Goal: Task Accomplishment & Management: Use online tool/utility

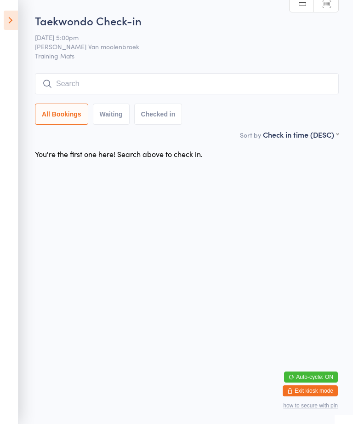
click at [122, 83] on input "search" at bounding box center [187, 83] width 304 height 21
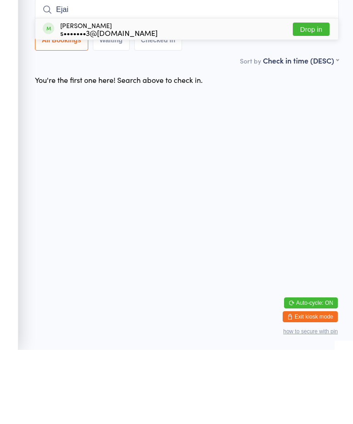
type input "Ejai"
click at [319, 97] on button "Drop in" at bounding box center [311, 103] width 37 height 13
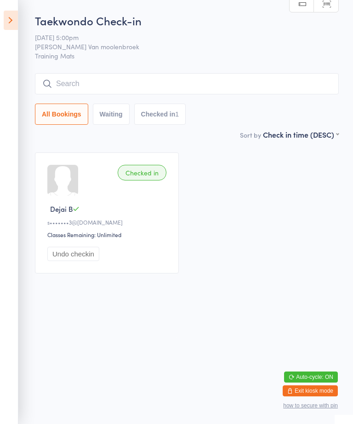
click at [263, 83] on input "search" at bounding box center [187, 83] width 304 height 21
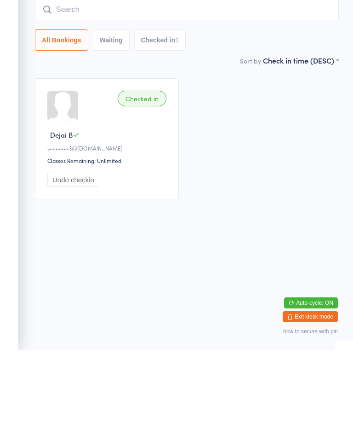
click at [324, 202] on div "Checked in Dejai B s•••••••3@[DOMAIN_NAME] Classes Remaining: Unlimited Undo ch…" at bounding box center [187, 213] width 321 height 138
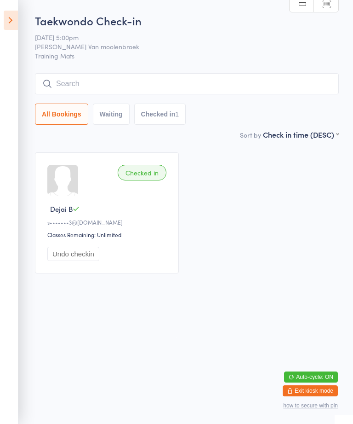
click at [155, 84] on input "search" at bounding box center [187, 83] width 304 height 21
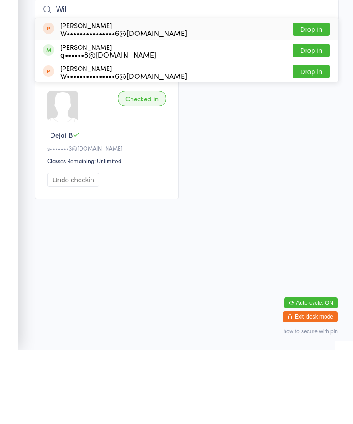
type input "Wil"
click at [317, 118] on button "Drop in" at bounding box center [311, 124] width 37 height 13
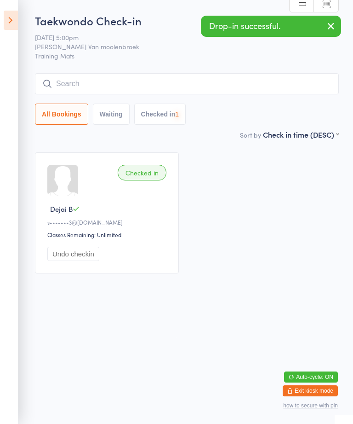
click at [281, 92] on input "search" at bounding box center [187, 83] width 304 height 21
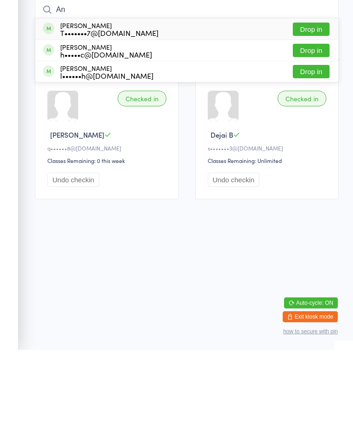
type input "An"
click at [317, 97] on button "Drop in" at bounding box center [311, 103] width 37 height 13
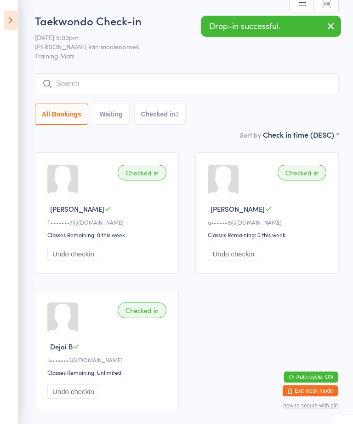
click at [264, 86] on input "search" at bounding box center [187, 83] width 304 height 21
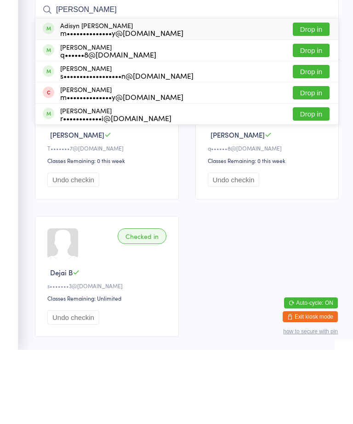
type input "[PERSON_NAME]"
click at [321, 118] on button "Drop in" at bounding box center [311, 124] width 37 height 13
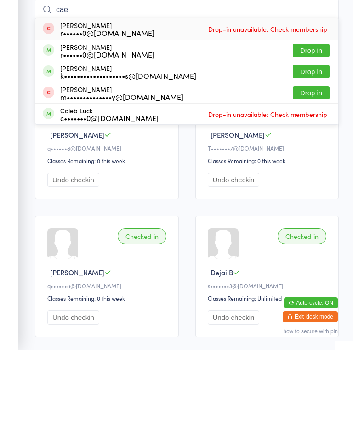
type input "cae"
click at [318, 118] on button "Drop in" at bounding box center [311, 124] width 37 height 13
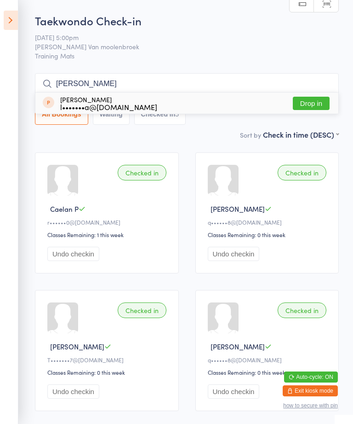
type input "[PERSON_NAME]"
click at [307, 97] on button "Drop in" at bounding box center [311, 103] width 37 height 13
